Goal: Communication & Community: Answer question/provide support

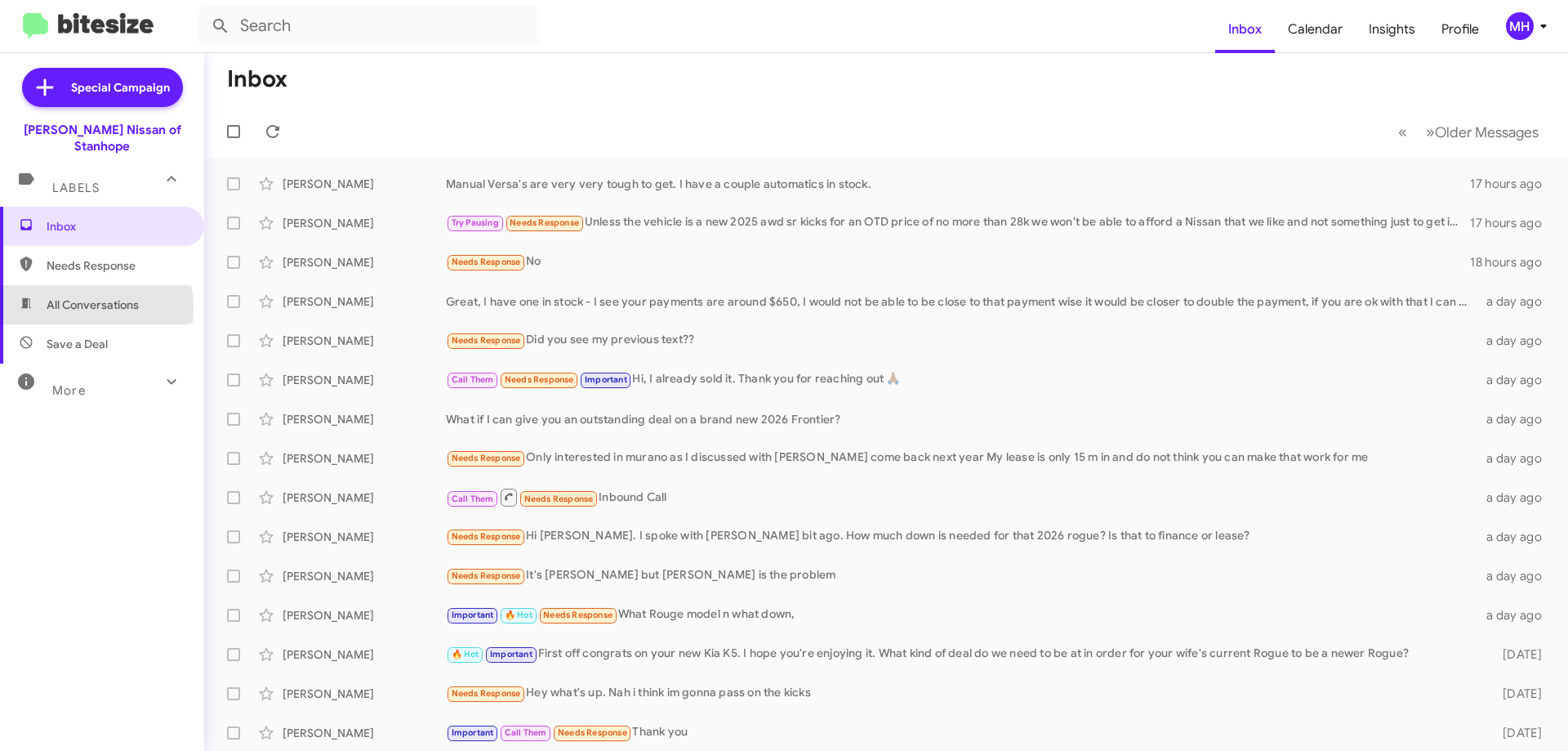
click at [64, 297] on span "All Conversations" at bounding box center [92, 305] width 92 height 16
type input "in:all-conversations"
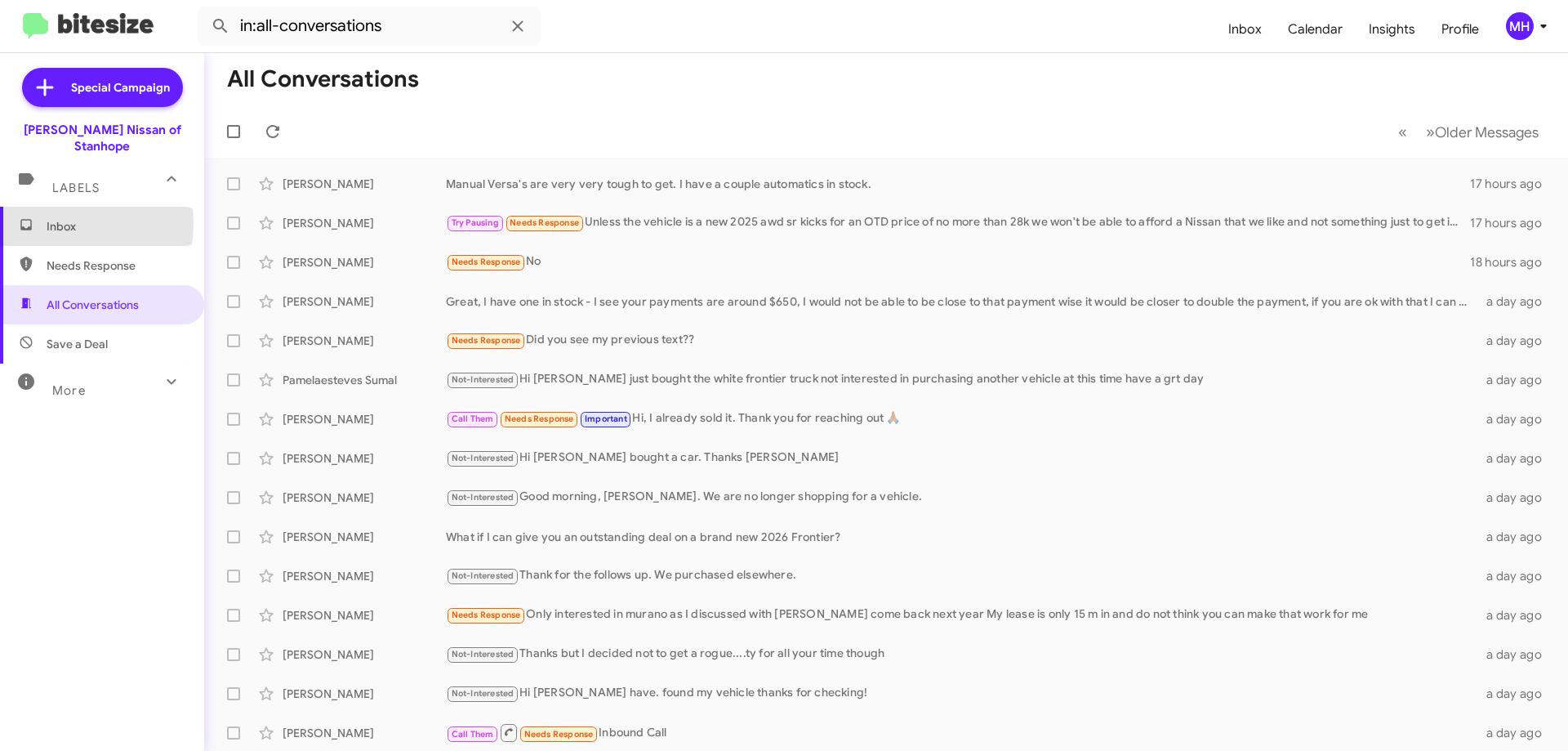
click at [67, 218] on span "Inbox" at bounding box center [115, 226] width 139 height 16
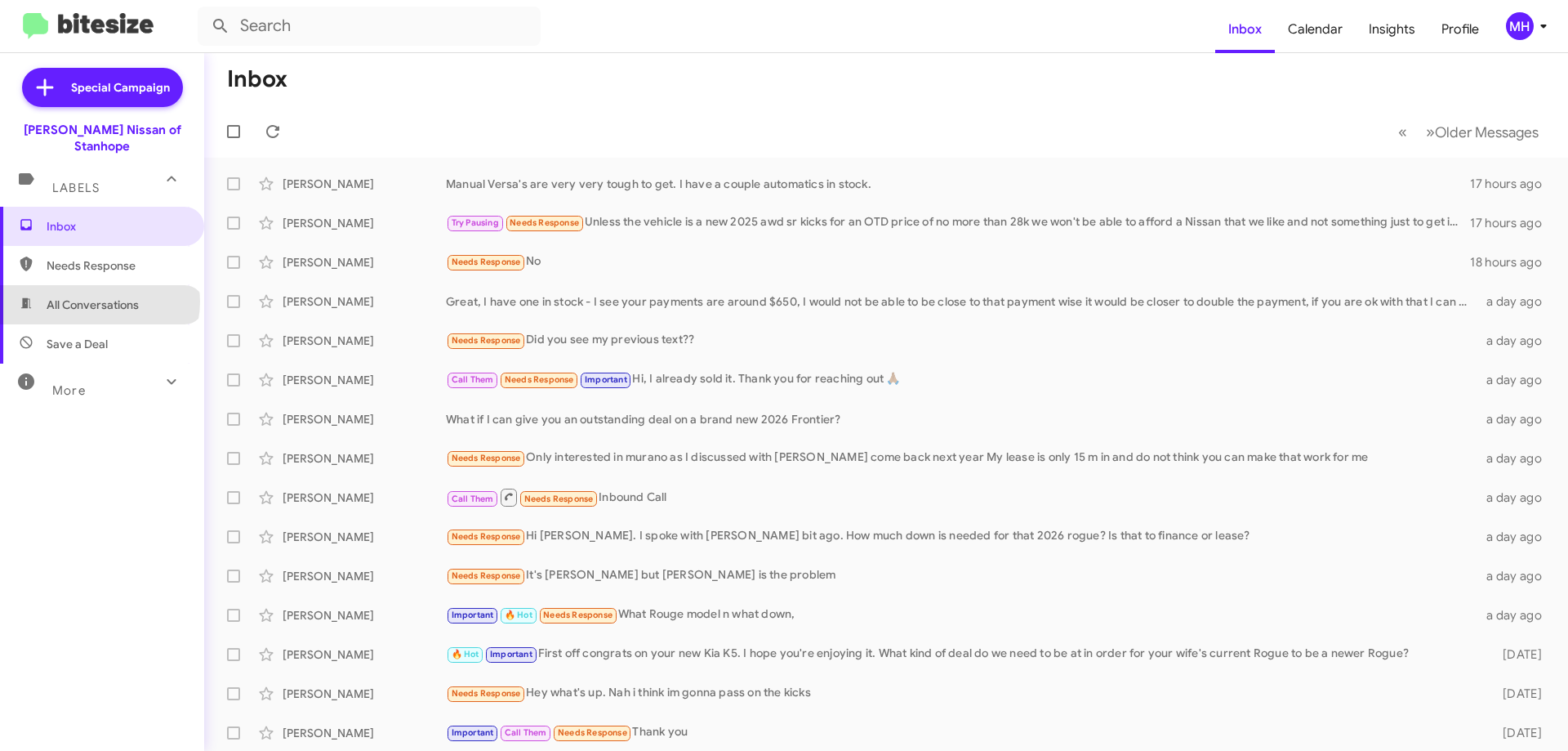
click at [99, 297] on span "All Conversations" at bounding box center [92, 305] width 92 height 16
type input "in:all-conversations"
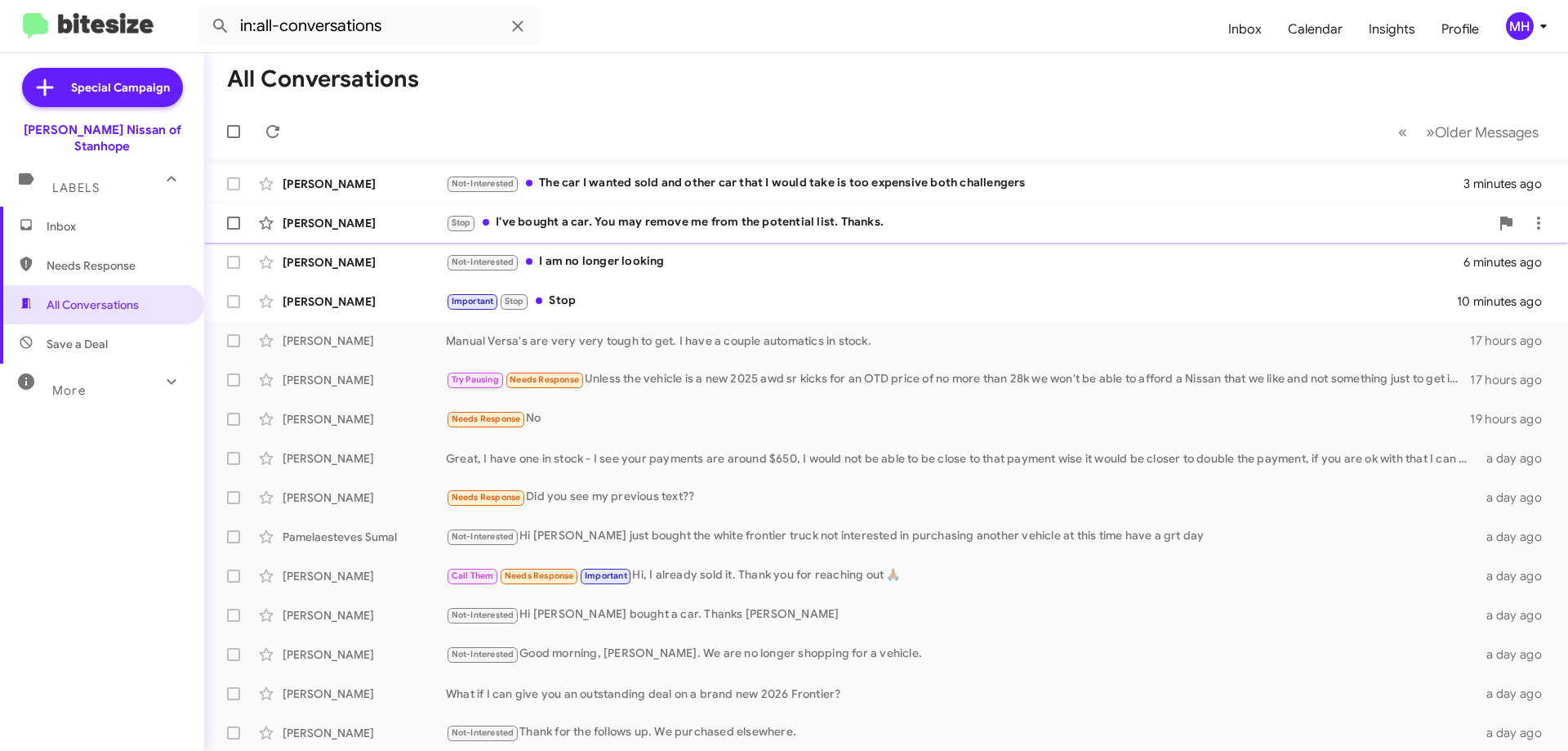
click at [617, 219] on div "Stop I've bought a car. You may remove me from the potential list. Thanks." at bounding box center [968, 222] width 1044 height 19
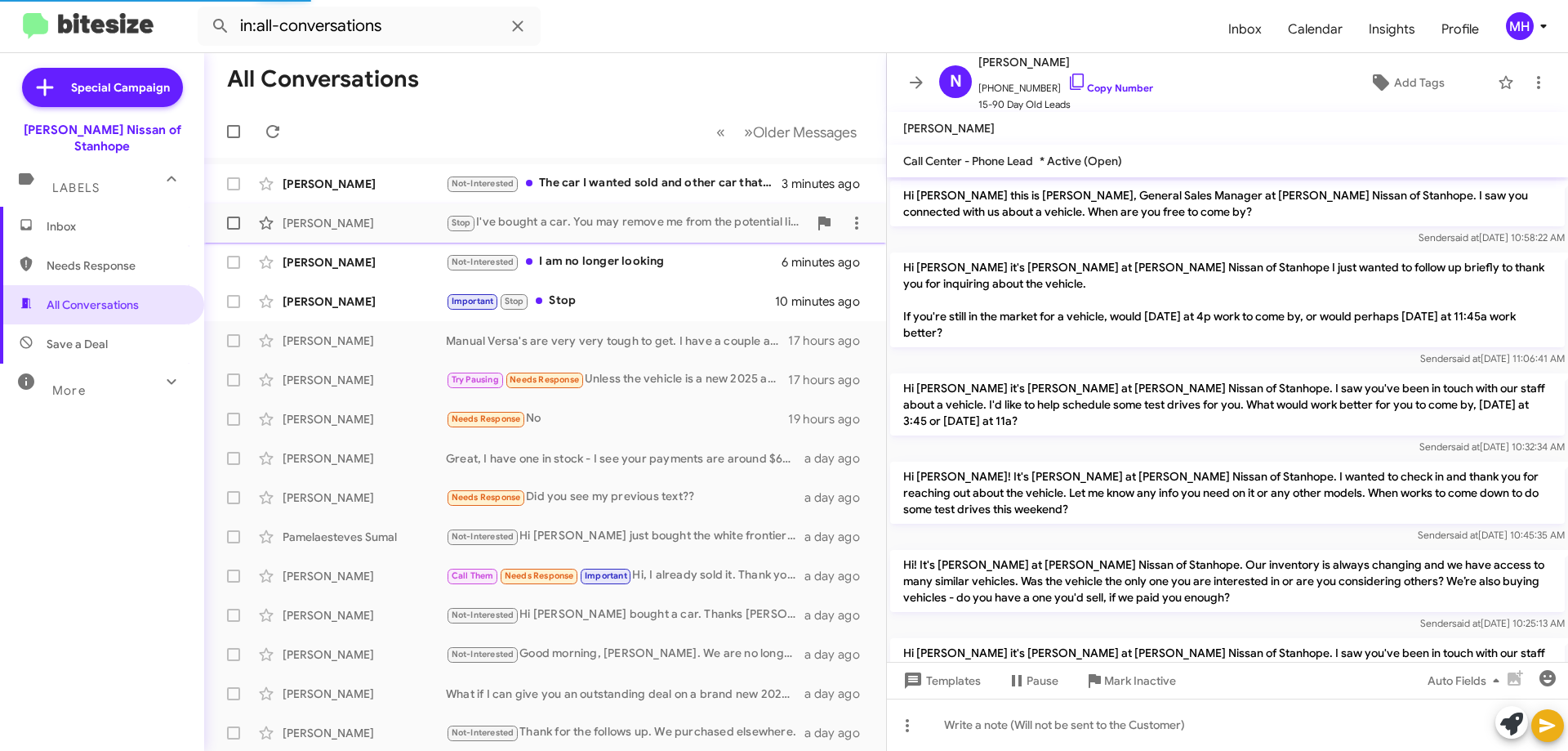
scroll to position [445, 0]
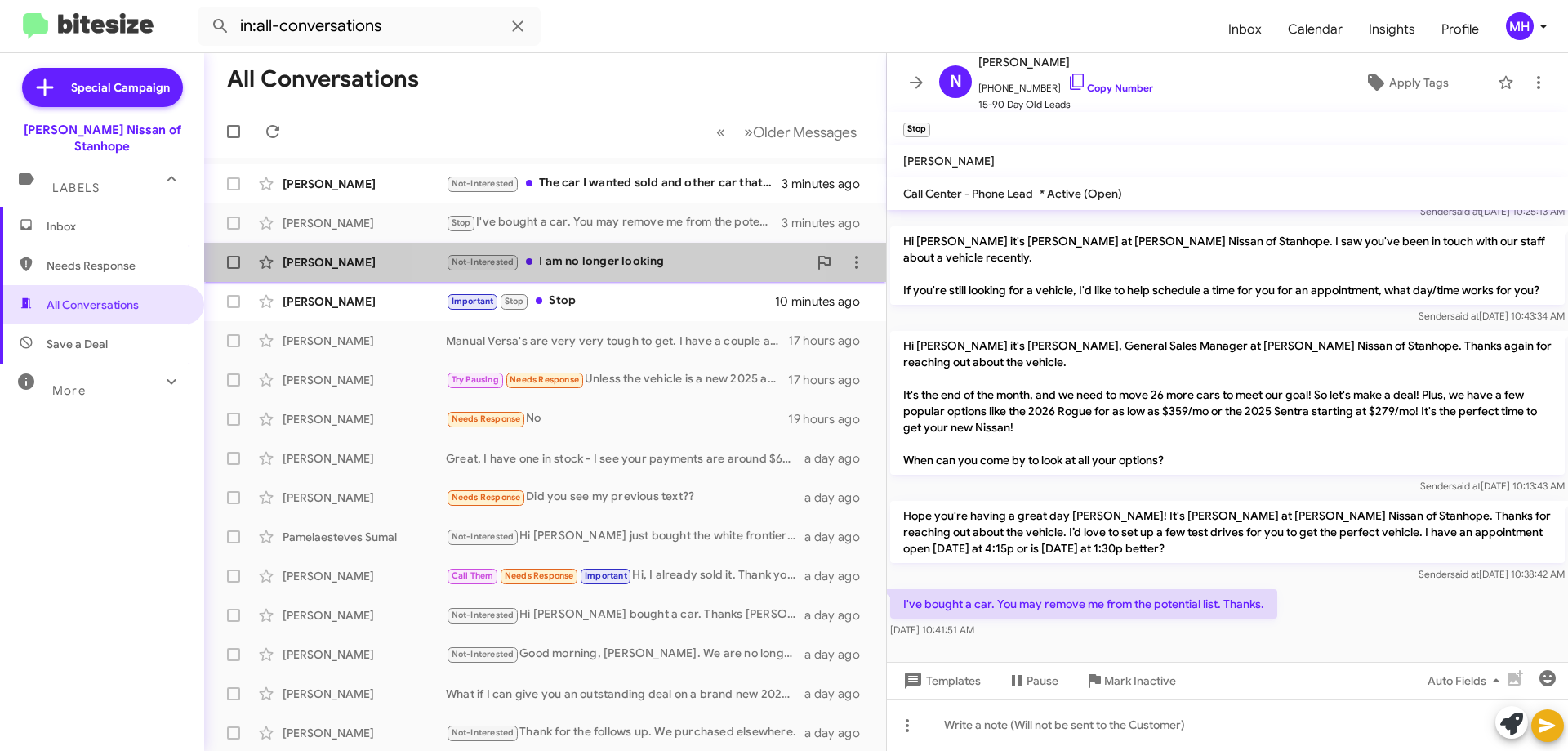
click at [604, 259] on div "Not-Interested I am no longer looking" at bounding box center [627, 262] width 362 height 19
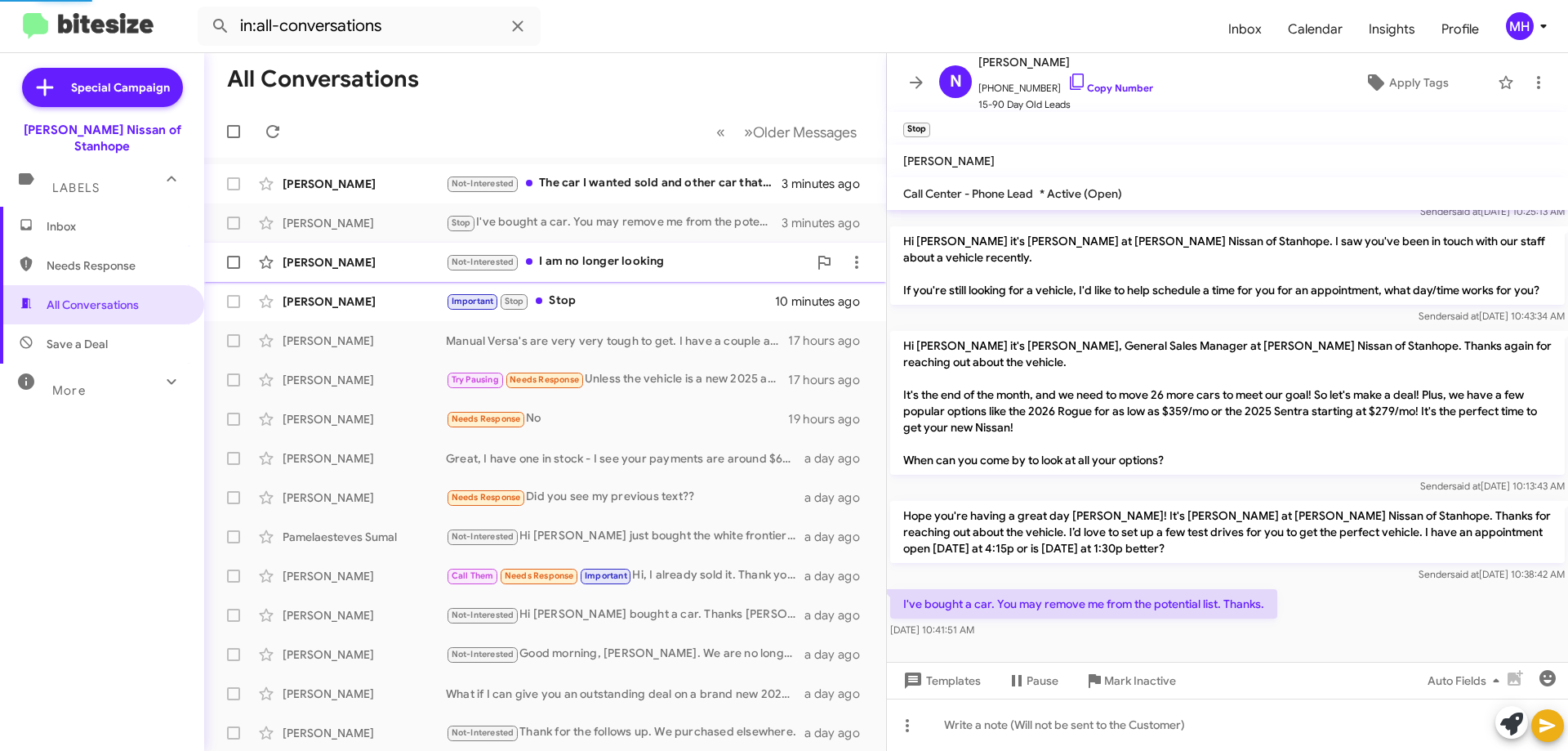
scroll to position [109, 0]
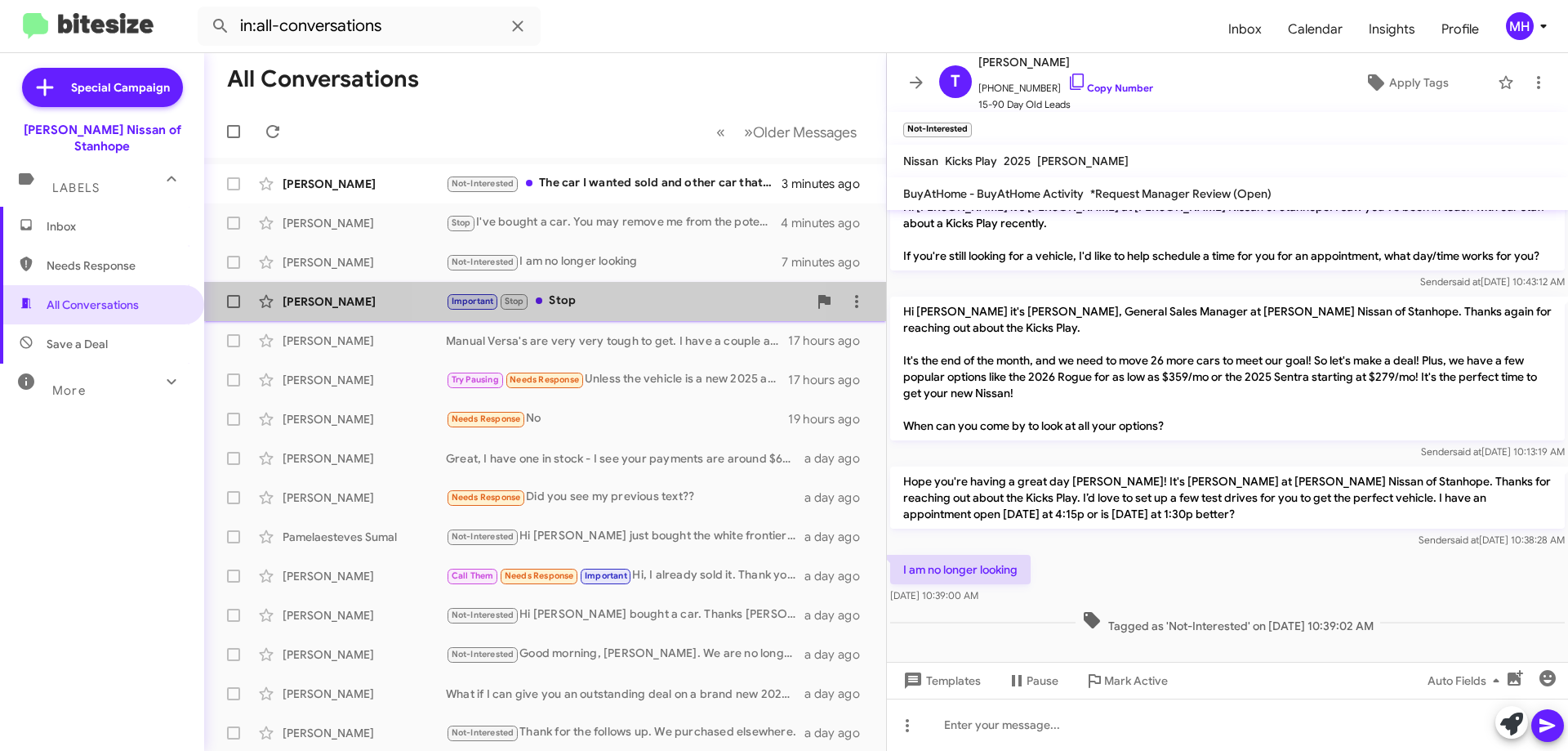
click at [589, 301] on div "Important Stop Stop" at bounding box center [627, 301] width 362 height 19
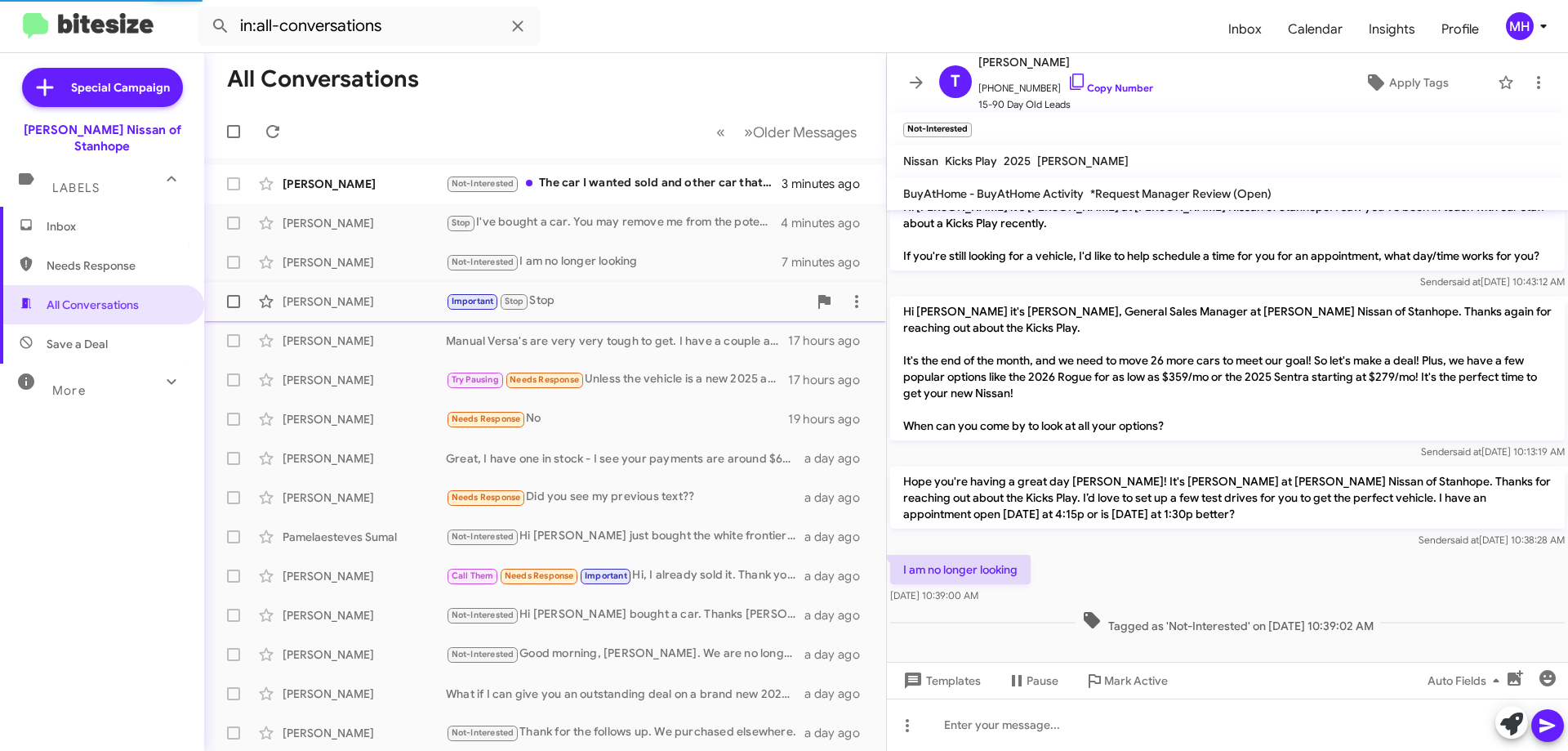
scroll to position [273, 0]
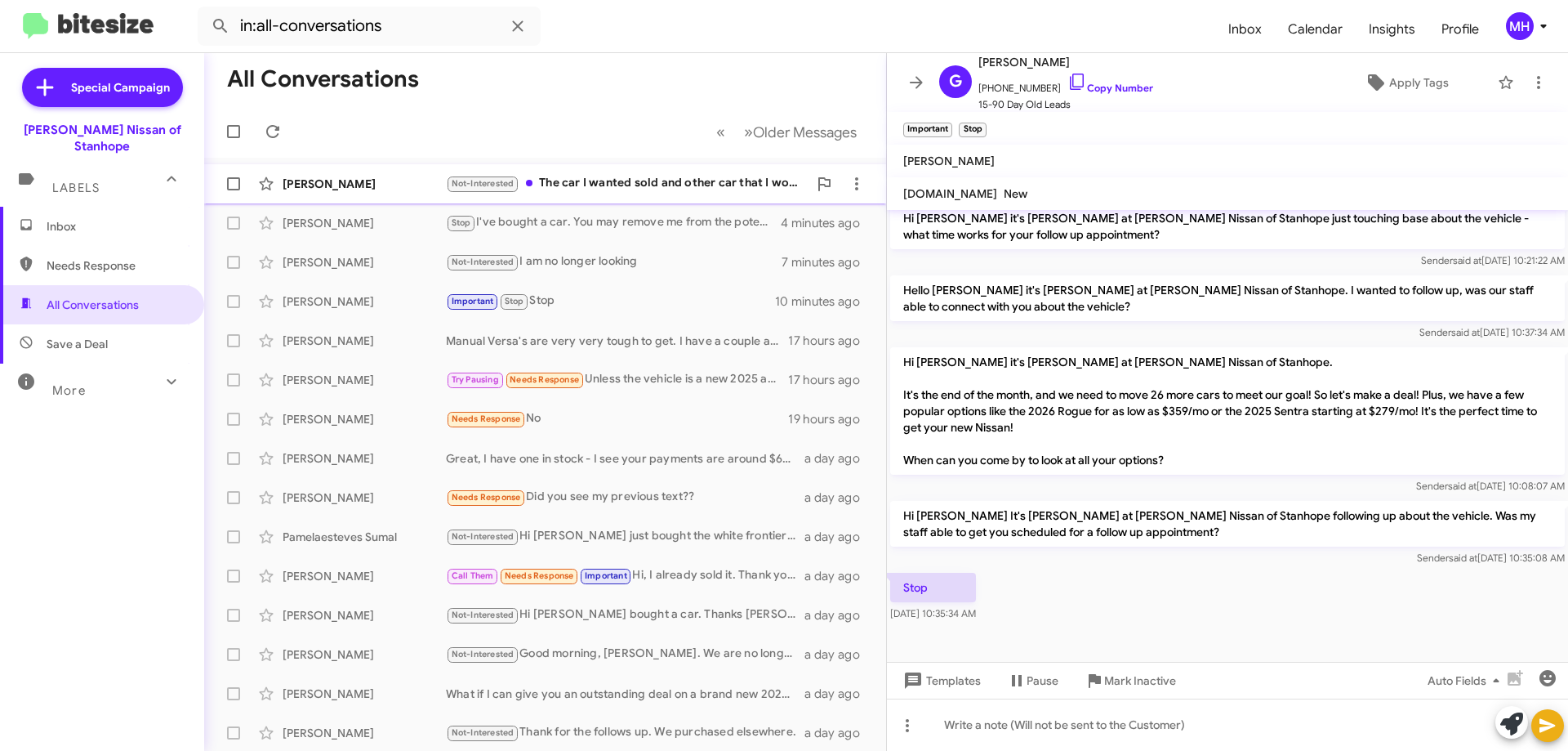
click at [587, 177] on div "Not-Interested The car I wanted sold and other car that I would take is too exp…" at bounding box center [627, 183] width 362 height 19
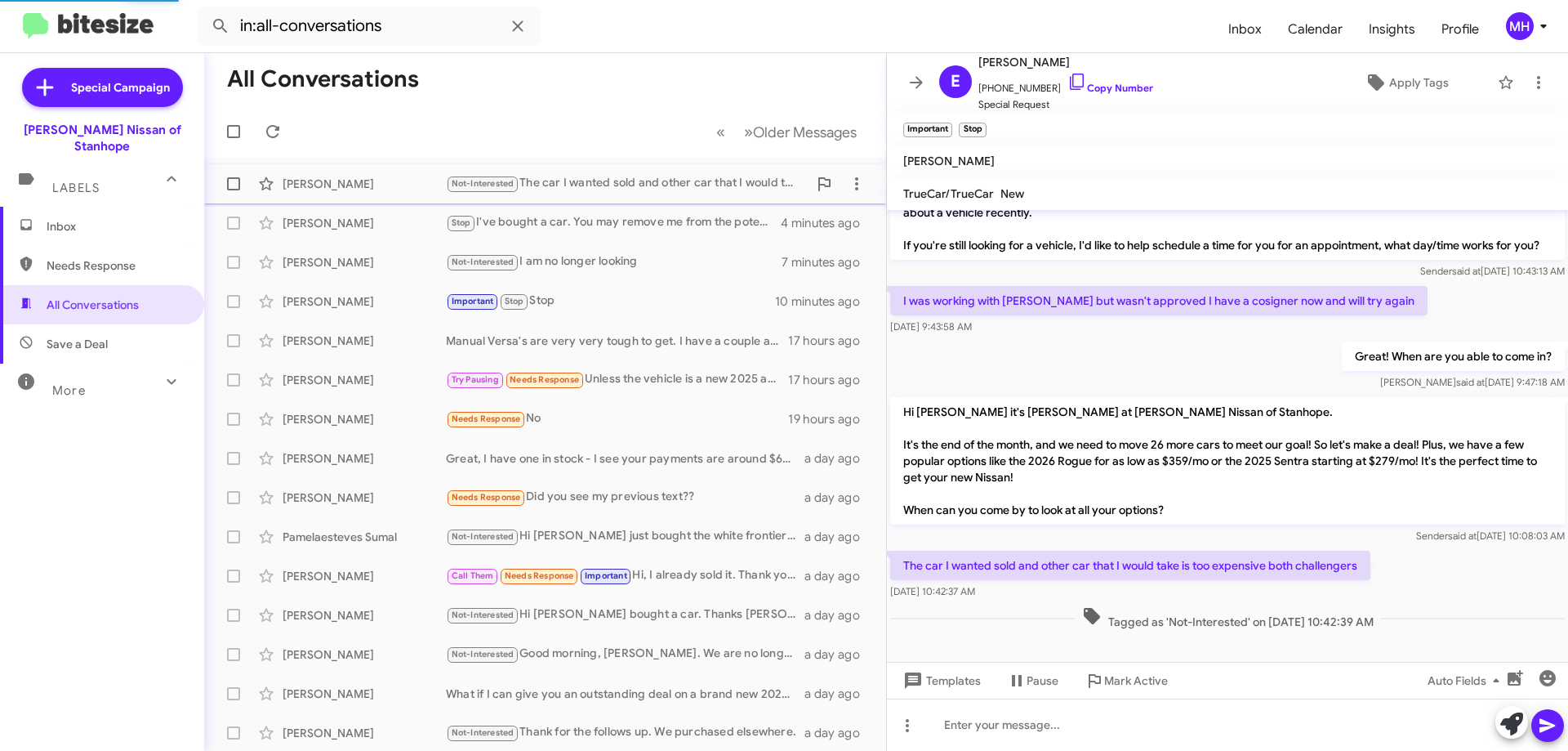
scroll to position [120, 0]
click at [93, 218] on span "Inbox" at bounding box center [115, 226] width 139 height 16
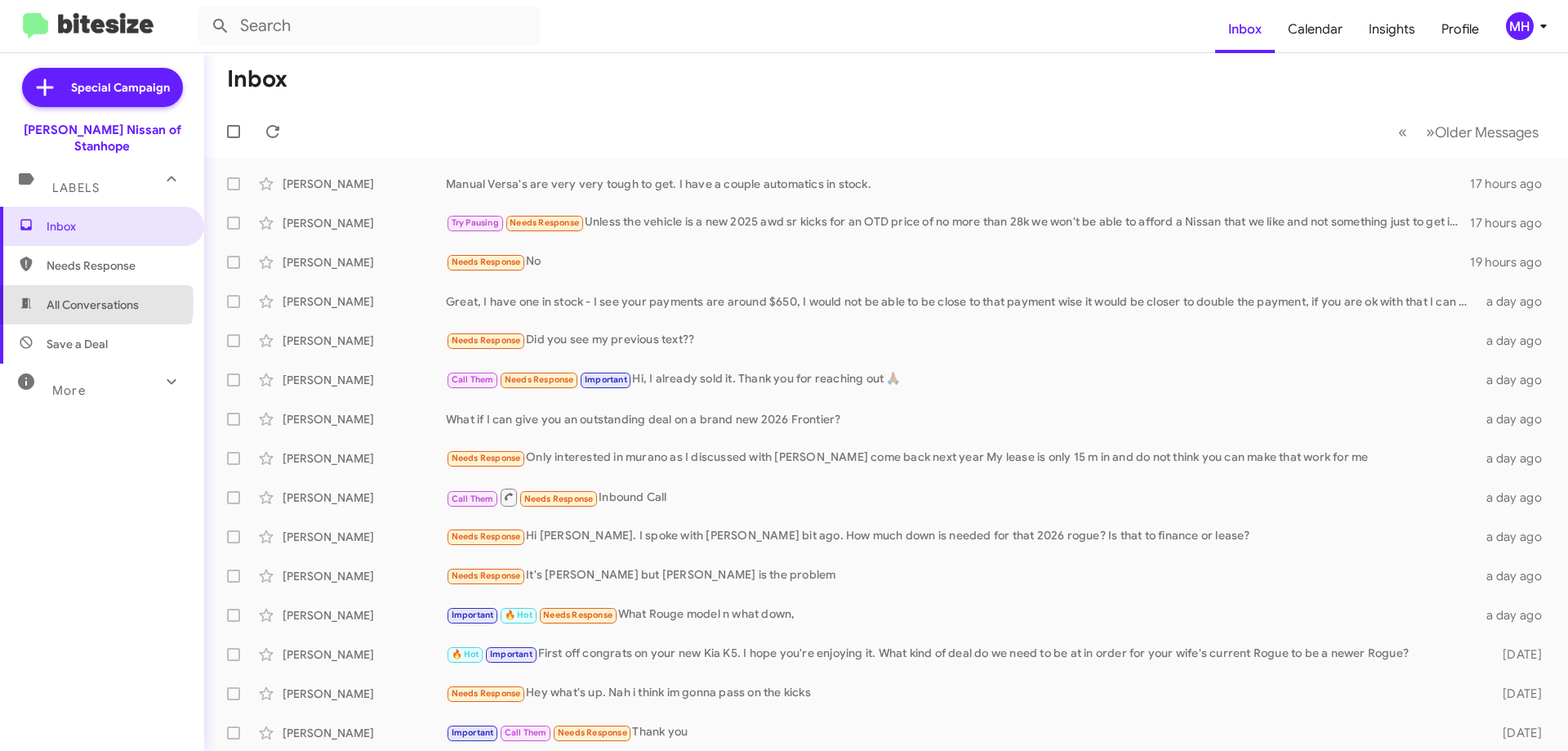
click at [62, 297] on span "All Conversations" at bounding box center [92, 305] width 92 height 16
type input "in:all-conversations"
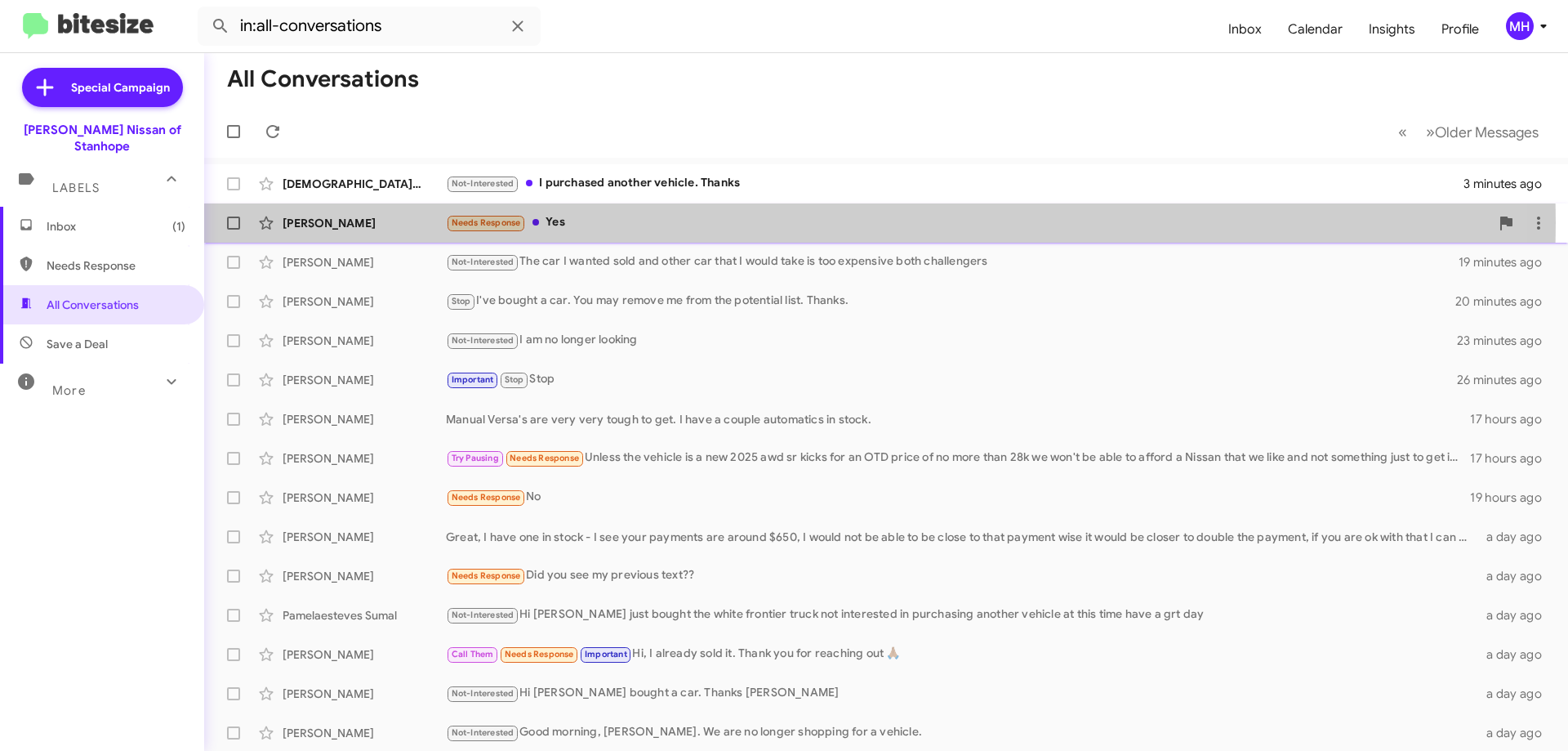
click at [608, 222] on div "Needs Response Yes" at bounding box center [968, 222] width 1044 height 19
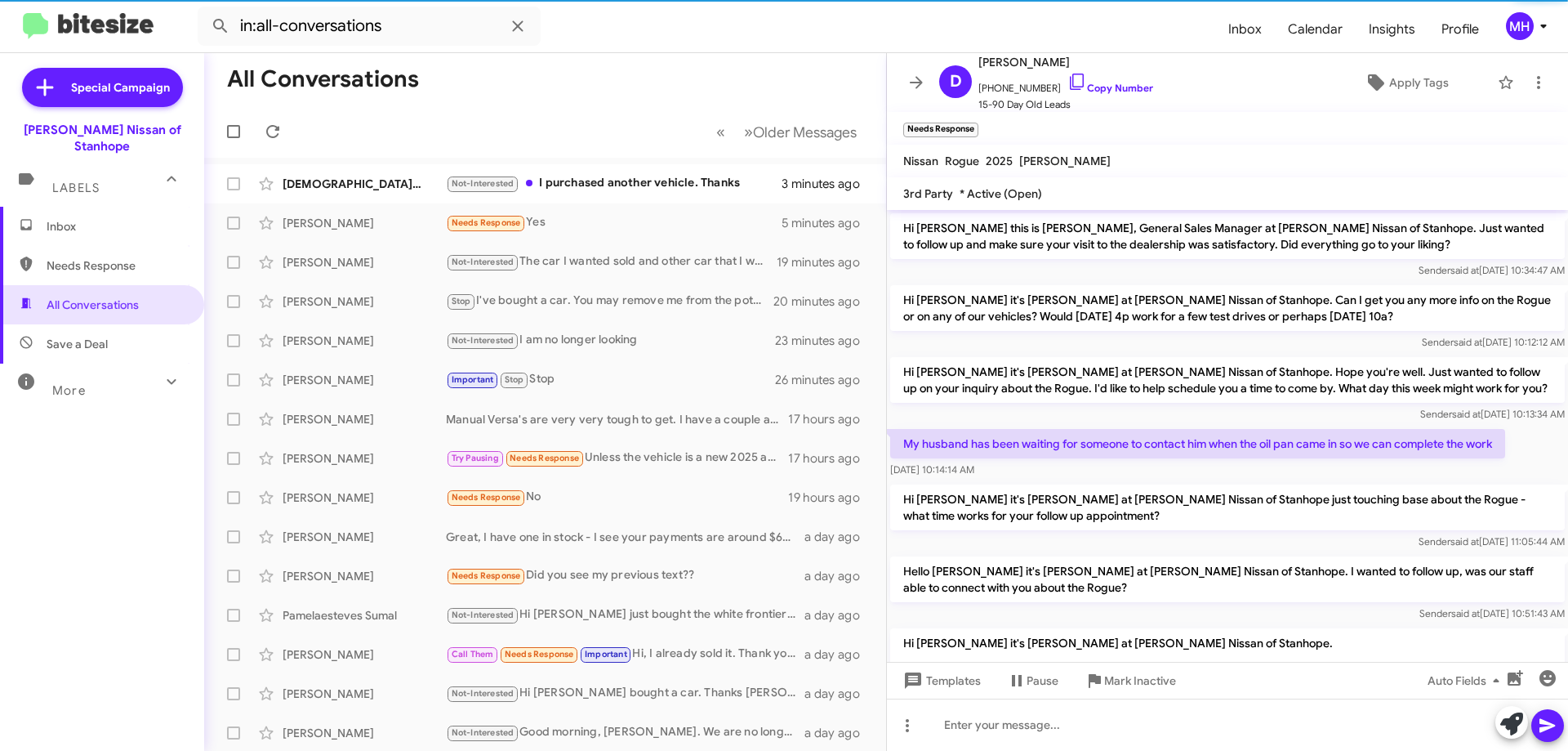
scroll to position [281, 0]
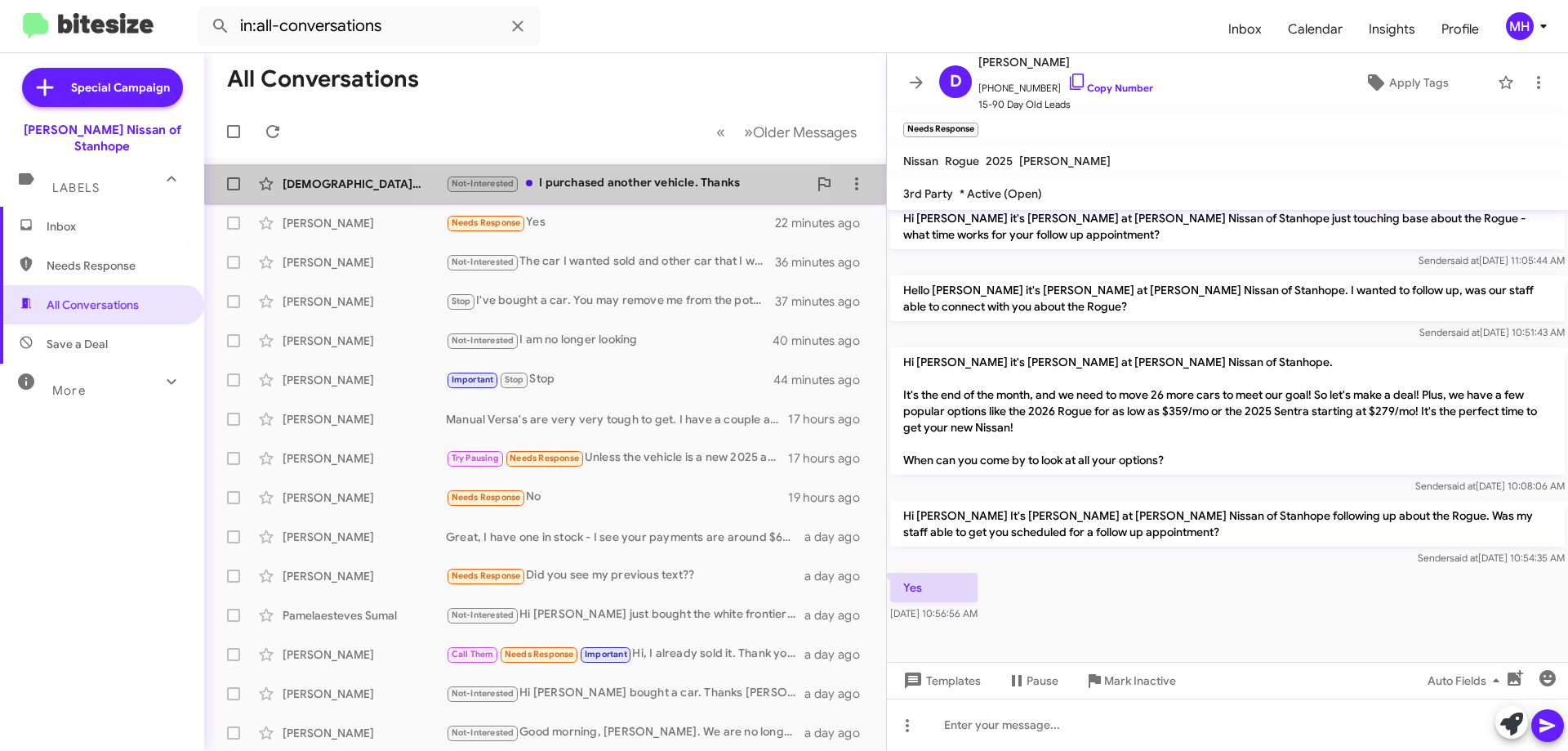
click at [603, 179] on div "Not-Interested I purchased another vehicle. Thanks" at bounding box center [627, 183] width 362 height 19
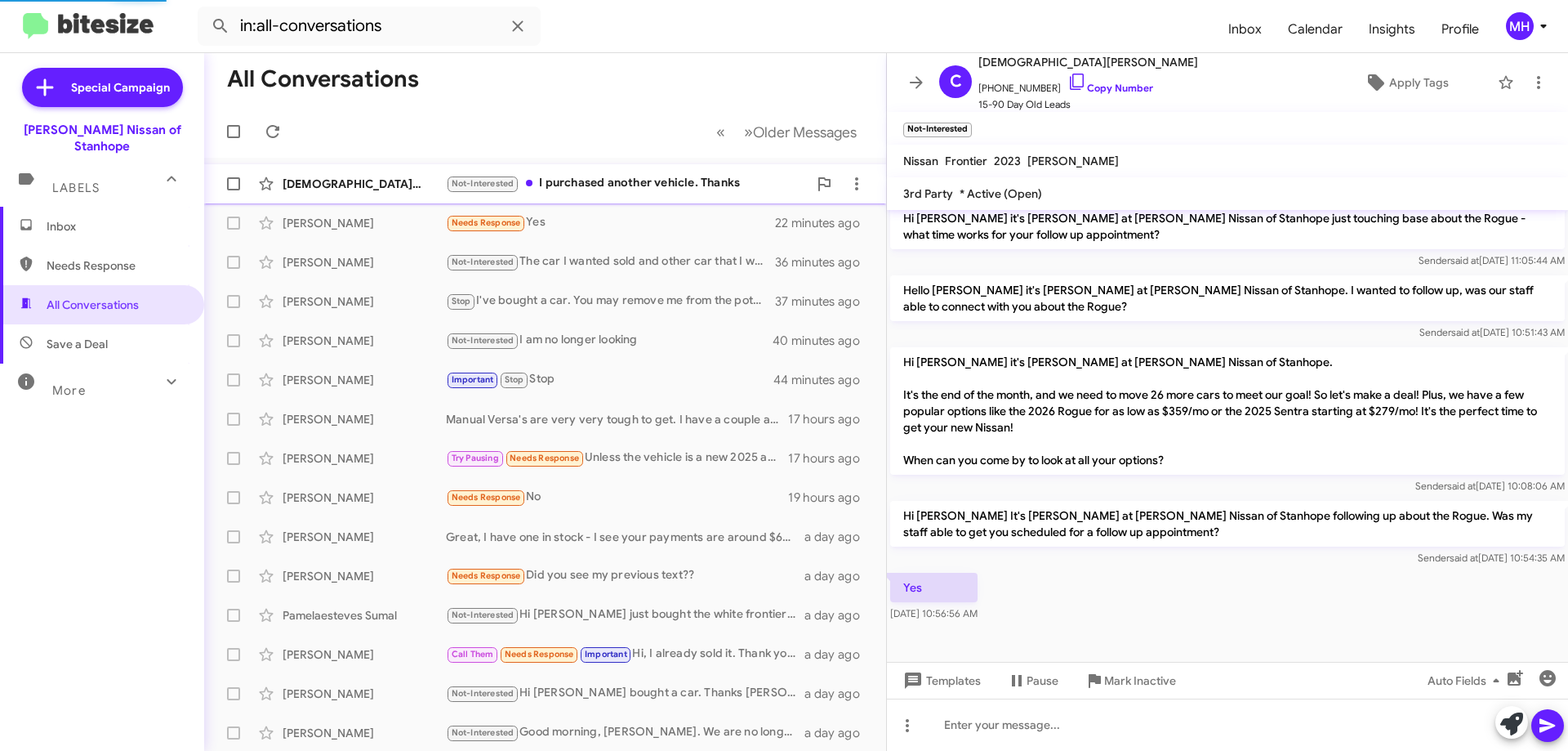
scroll to position [316, 0]
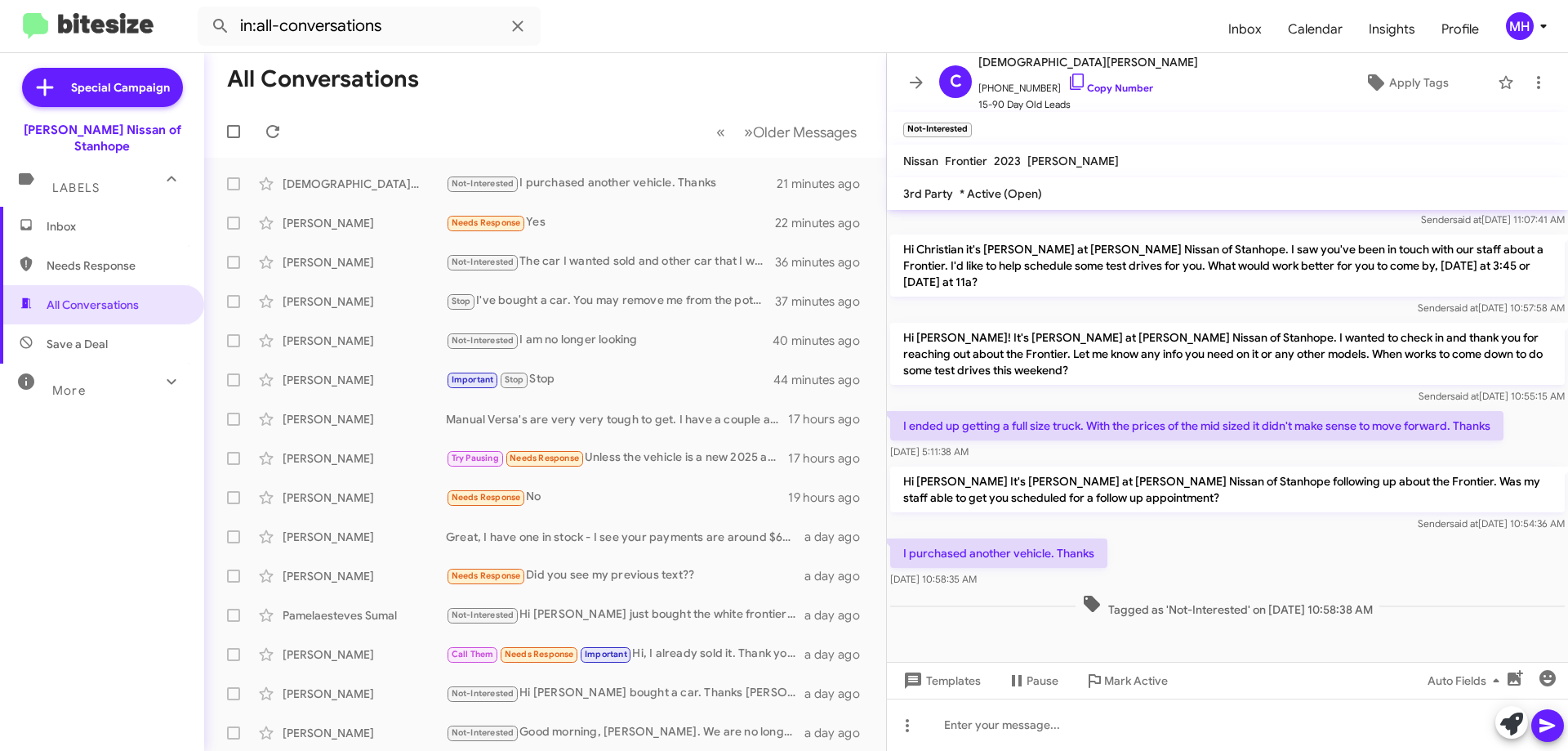
click at [99, 218] on span "Inbox" at bounding box center [115, 226] width 139 height 16
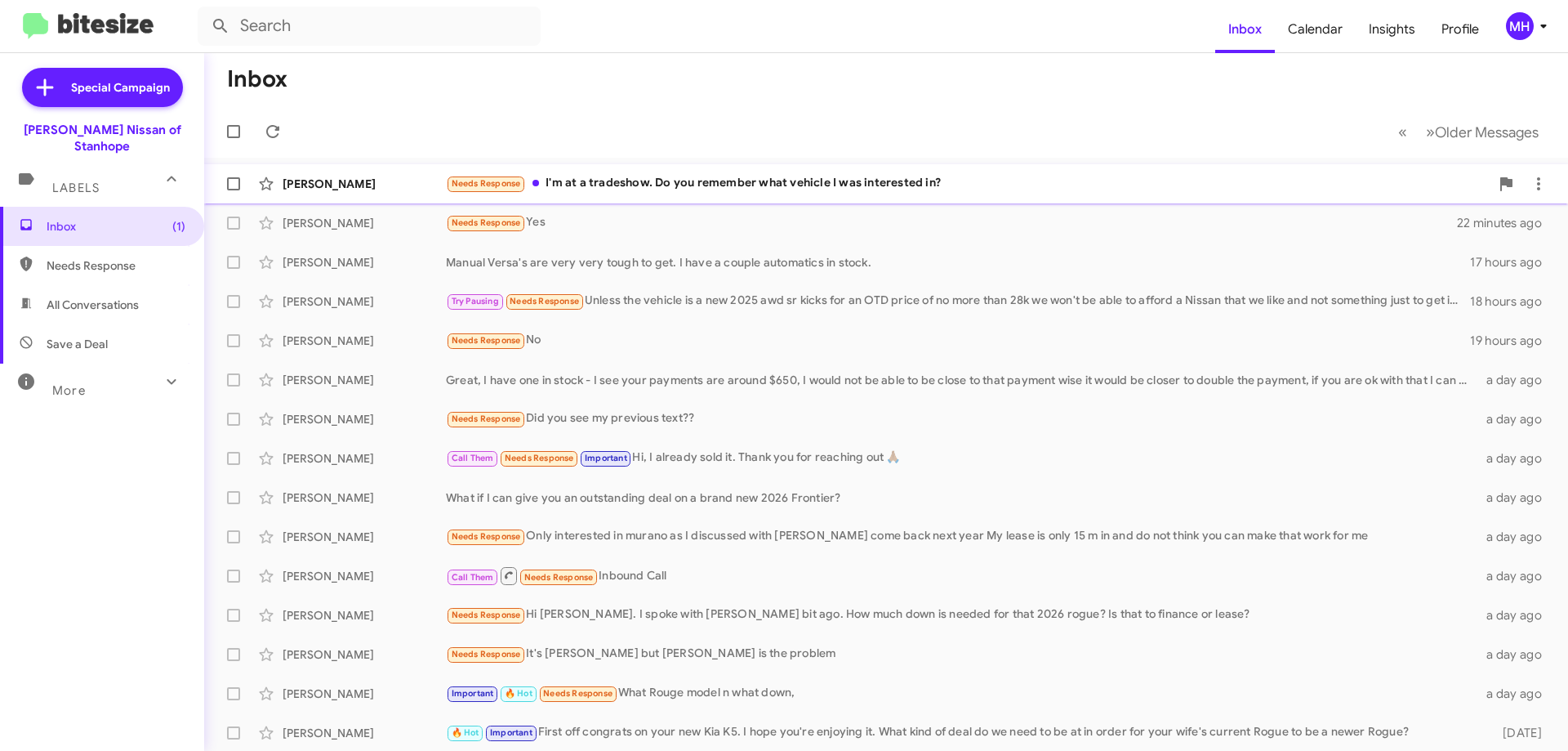
click at [763, 177] on div "Needs Response I'm at a tradeshow. Do you remember what vehicle I was intereste…" at bounding box center [968, 183] width 1044 height 19
